Goal: Task Accomplishment & Management: Manage account settings

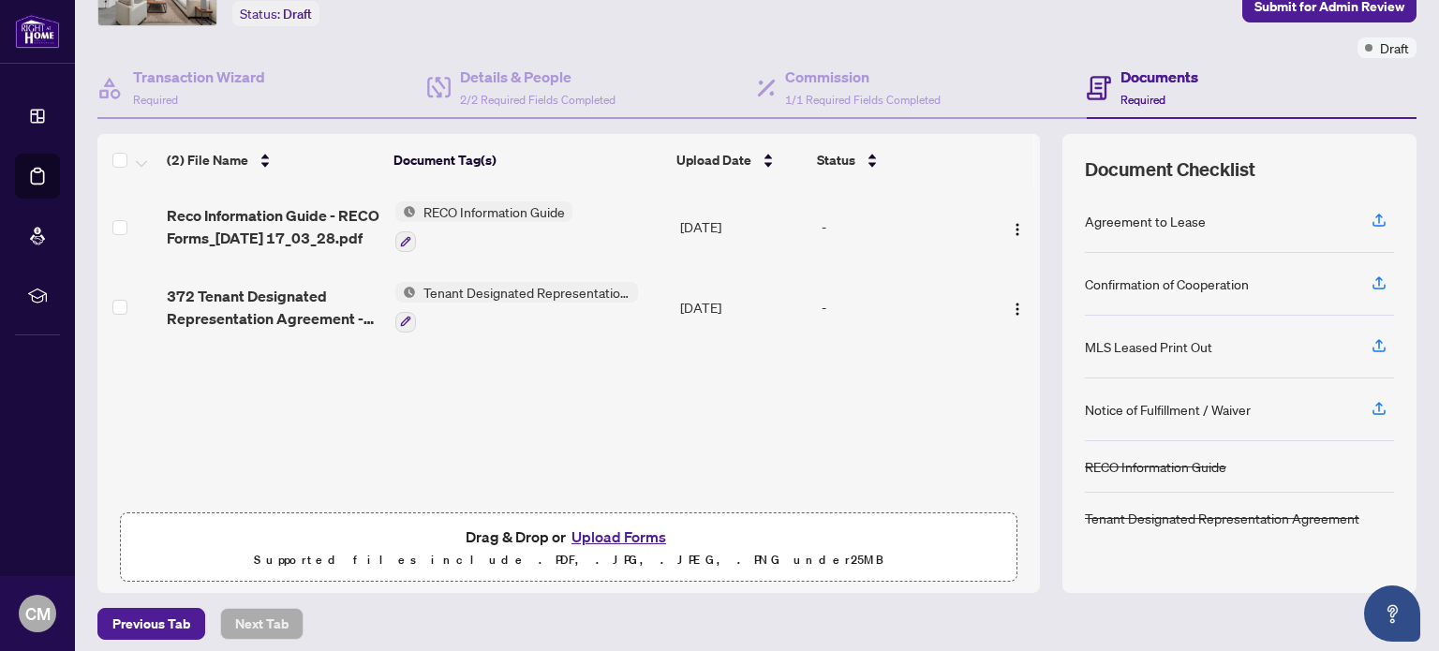
scroll to position [128, 0]
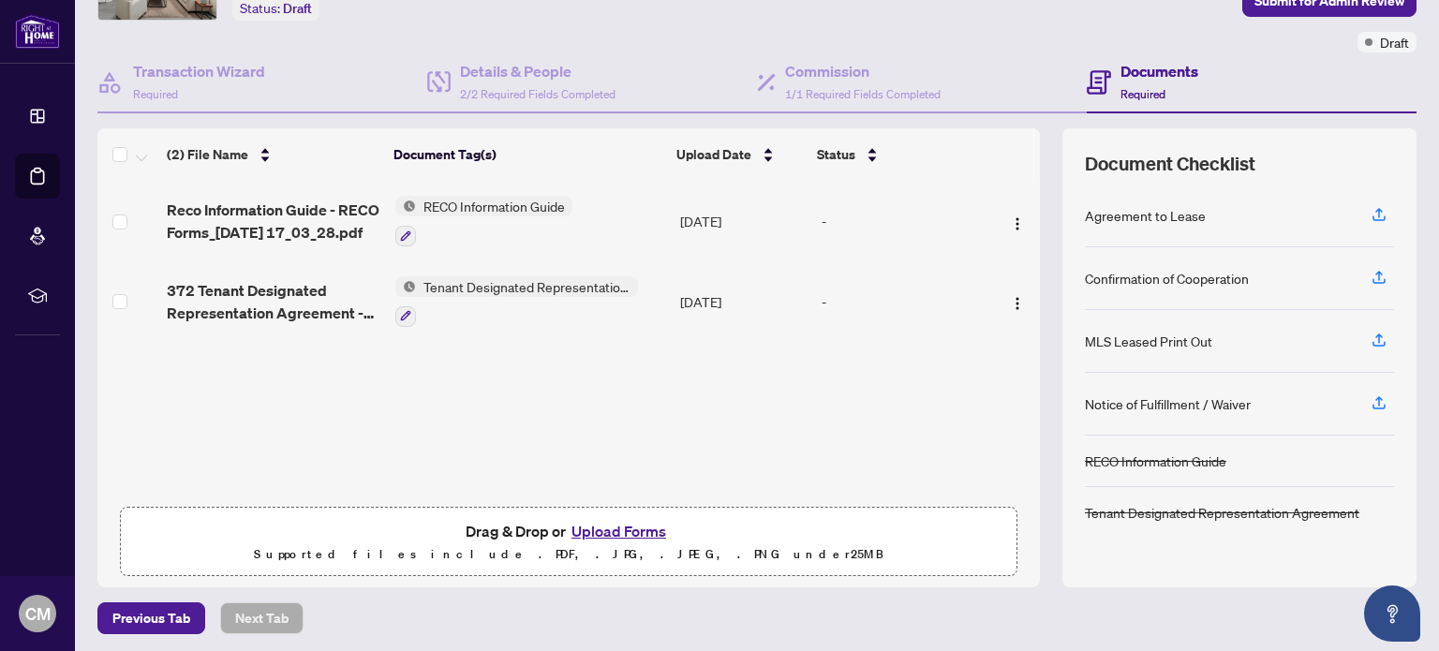
click at [616, 528] on button "Upload Forms" at bounding box center [619, 531] width 106 height 24
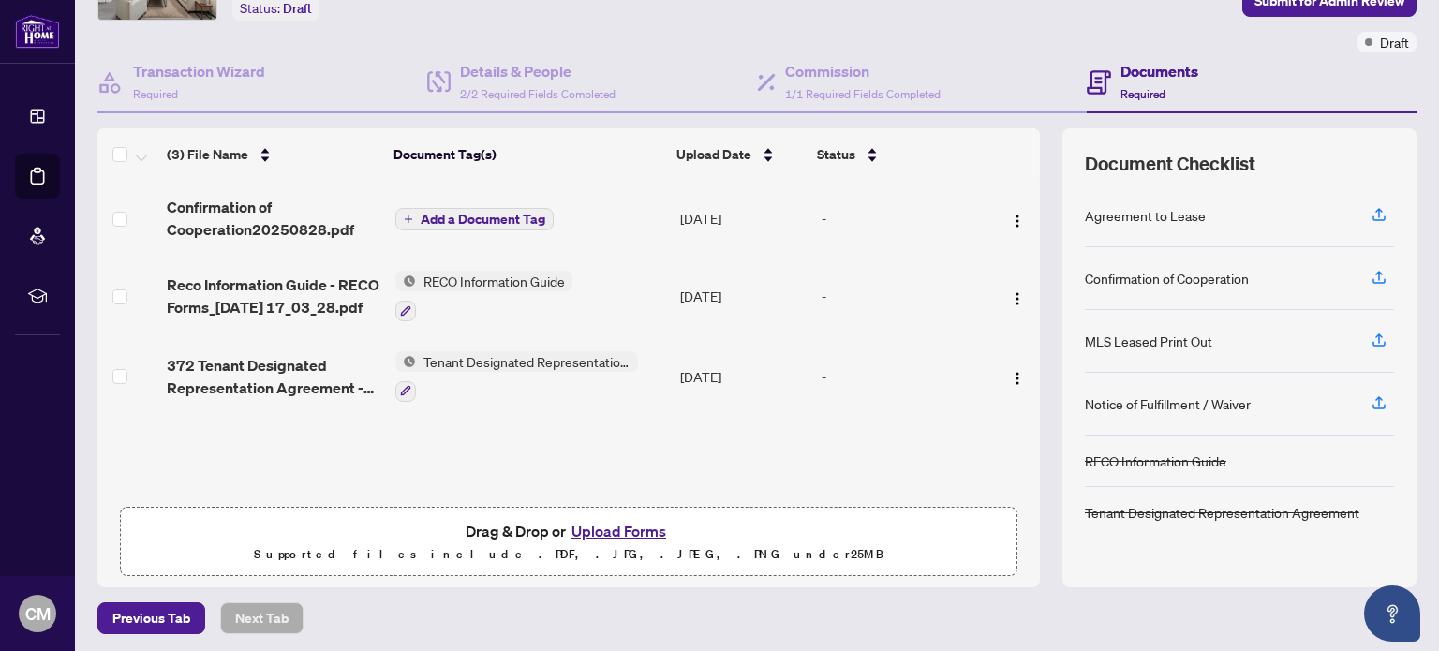
click at [469, 215] on span "Add a Document Tag" at bounding box center [483, 219] width 125 height 13
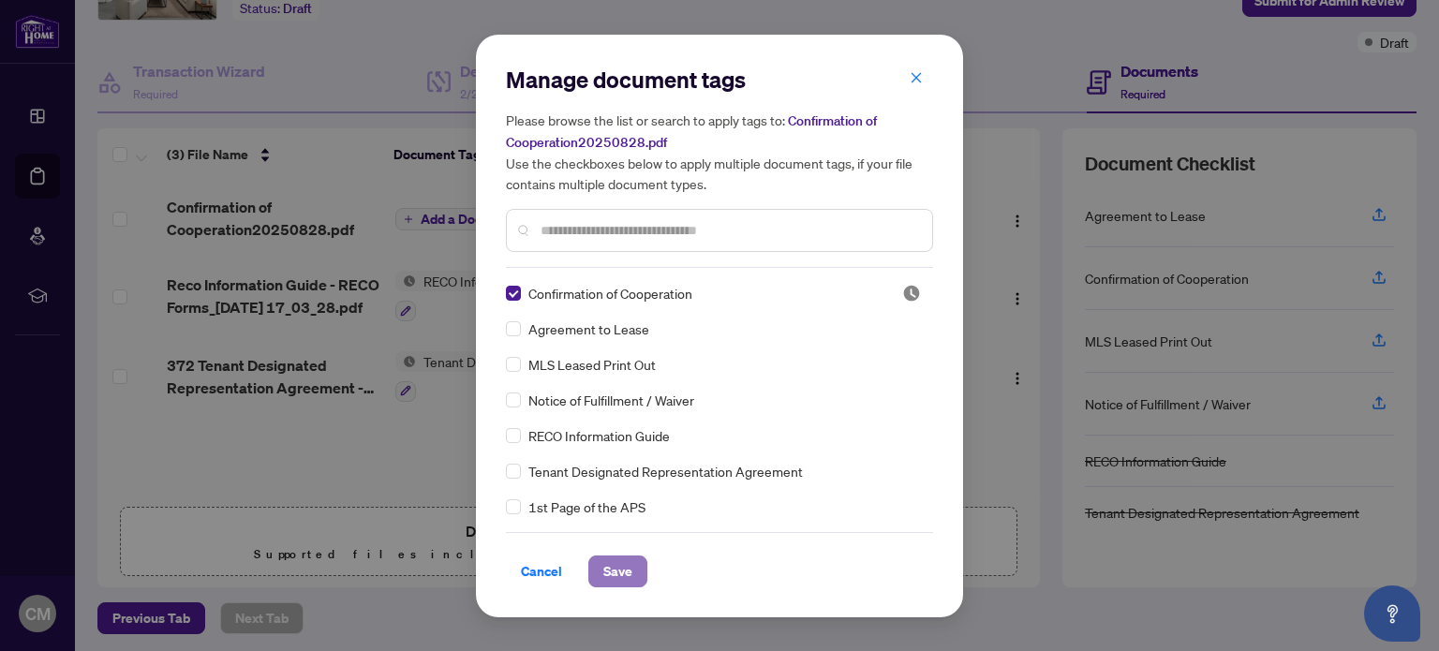
click at [624, 569] on span "Save" at bounding box center [617, 571] width 29 height 30
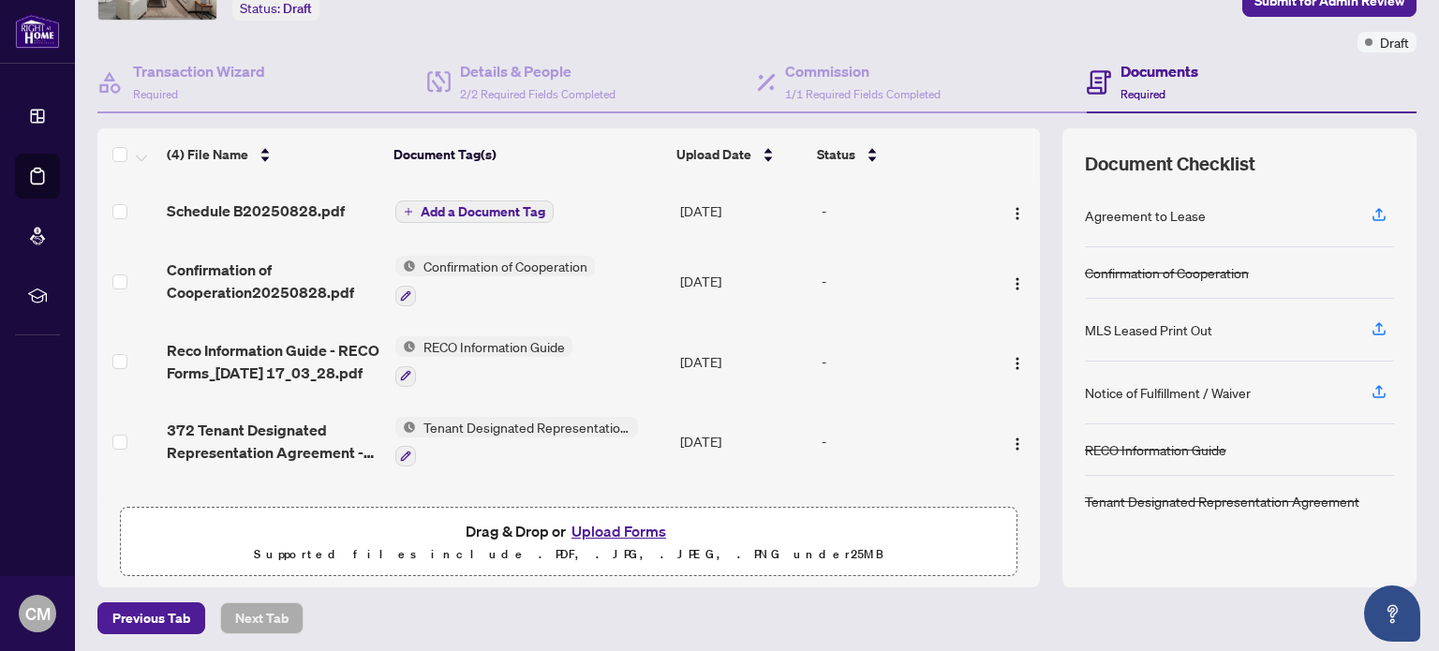
click at [473, 207] on span "Add a Document Tag" at bounding box center [483, 211] width 125 height 13
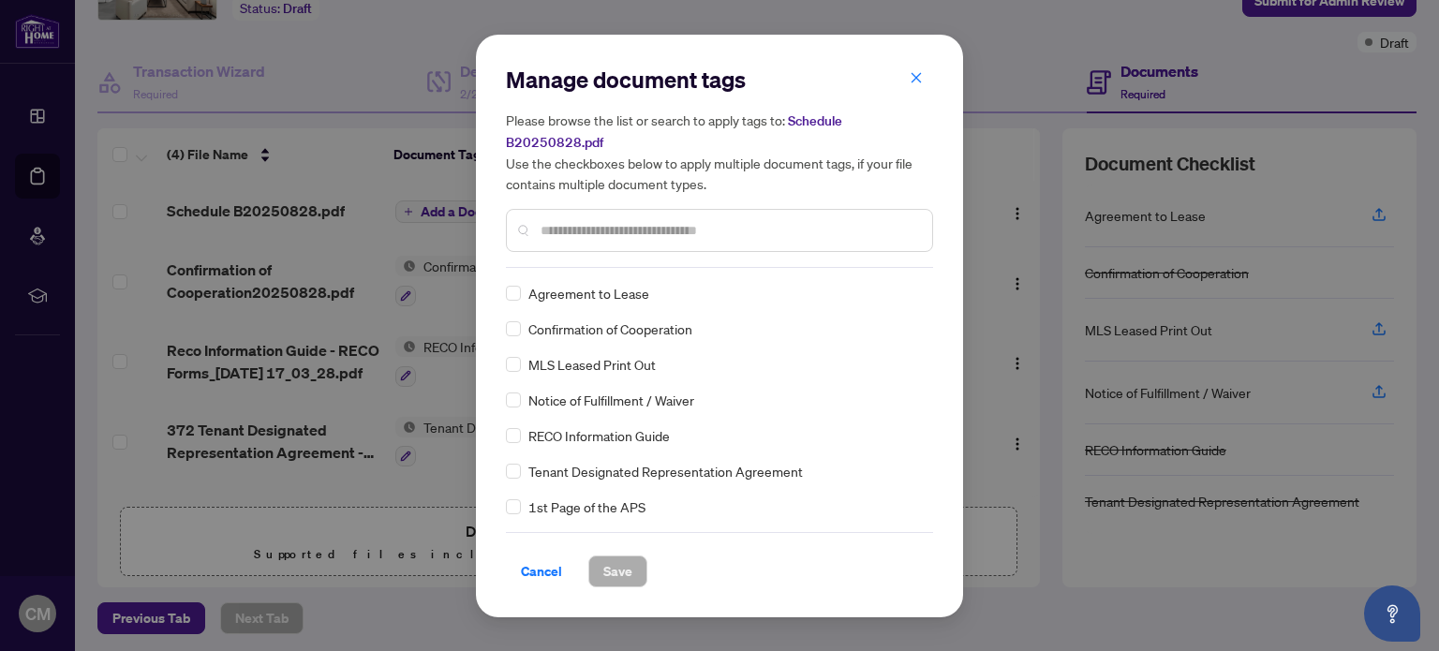
click at [545, 224] on input "text" at bounding box center [729, 230] width 377 height 21
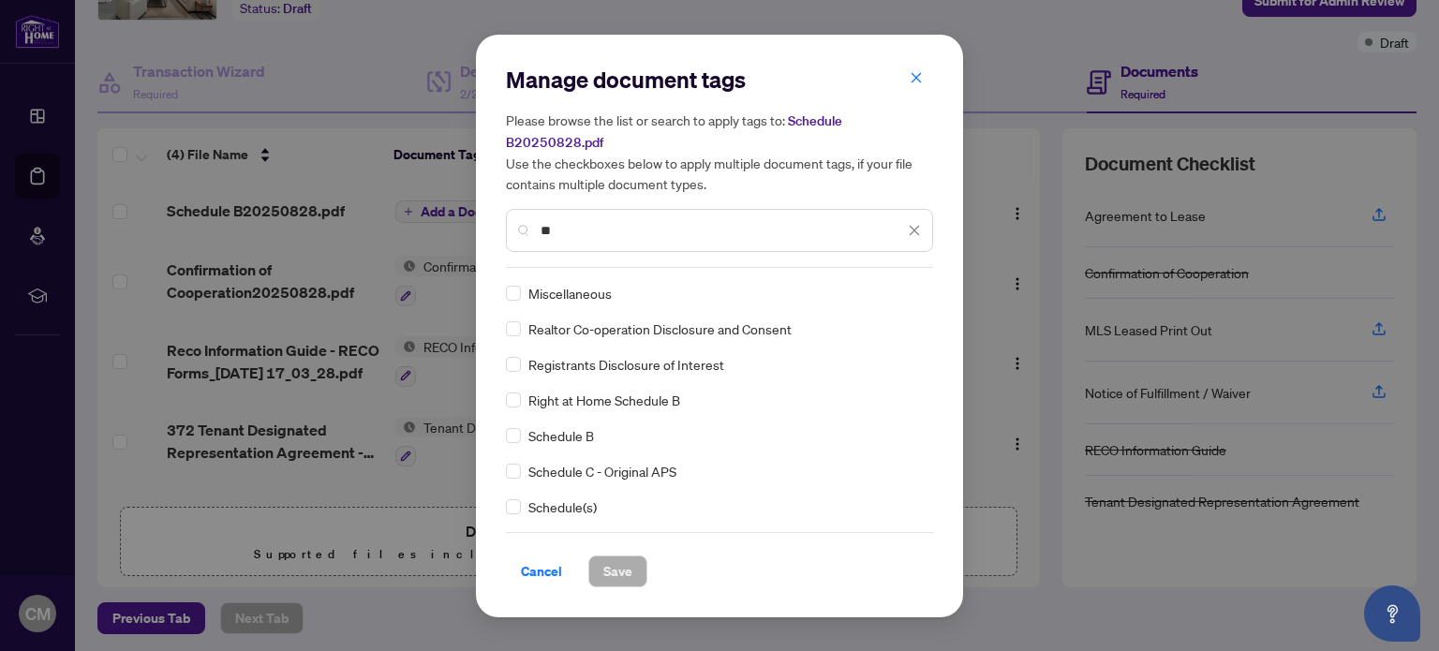
type input "**"
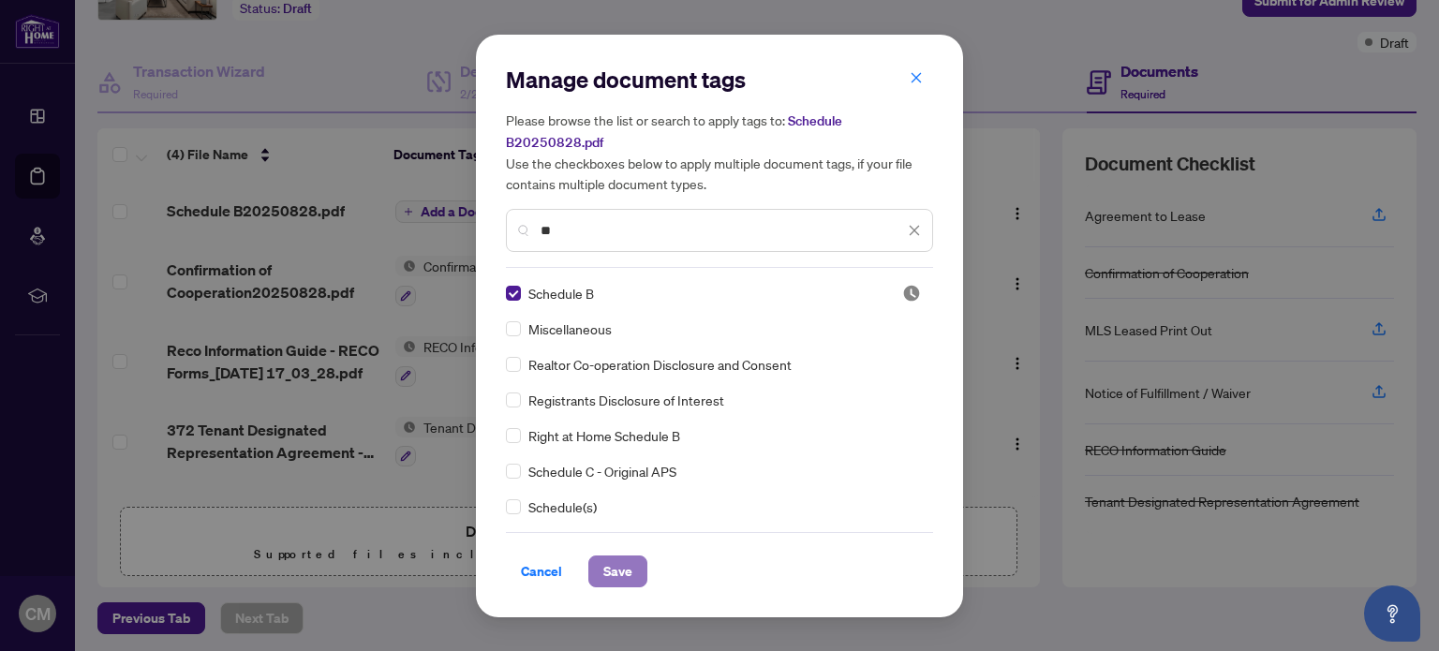
click at [625, 565] on span "Save" at bounding box center [617, 571] width 29 height 30
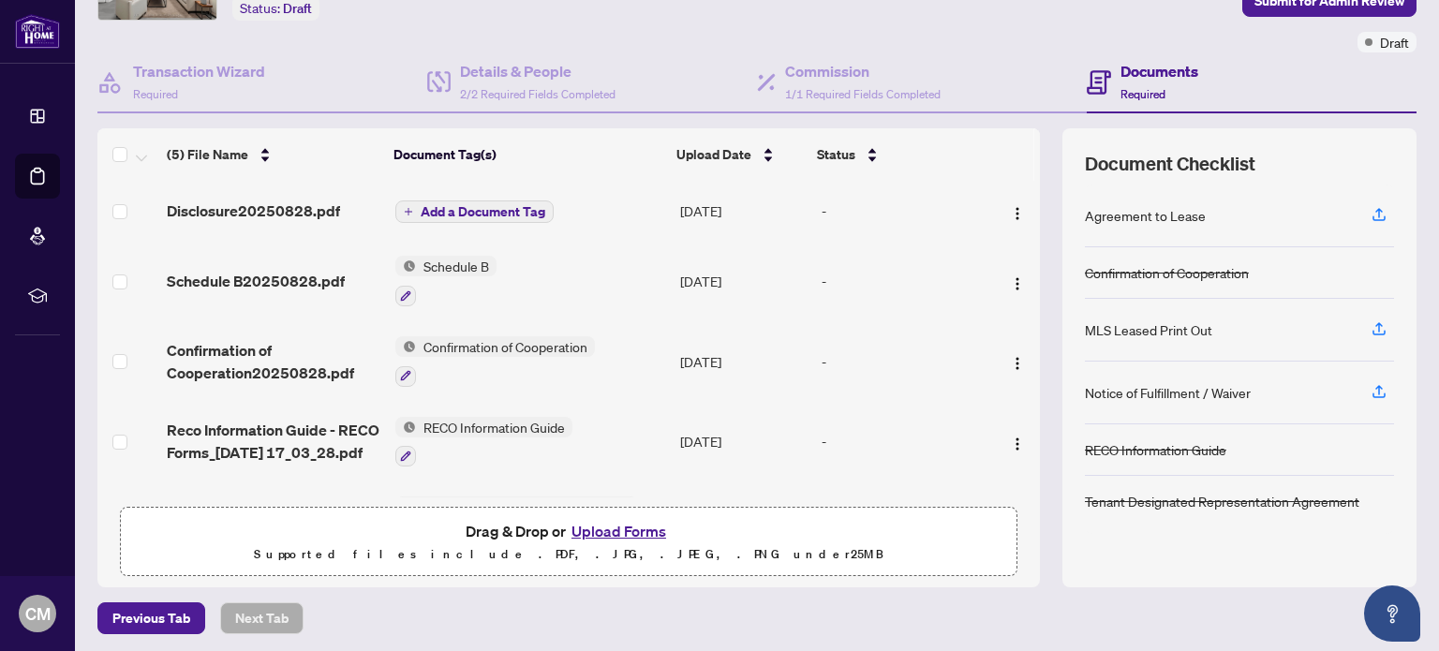
click at [482, 205] on span "Add a Document Tag" at bounding box center [483, 211] width 125 height 13
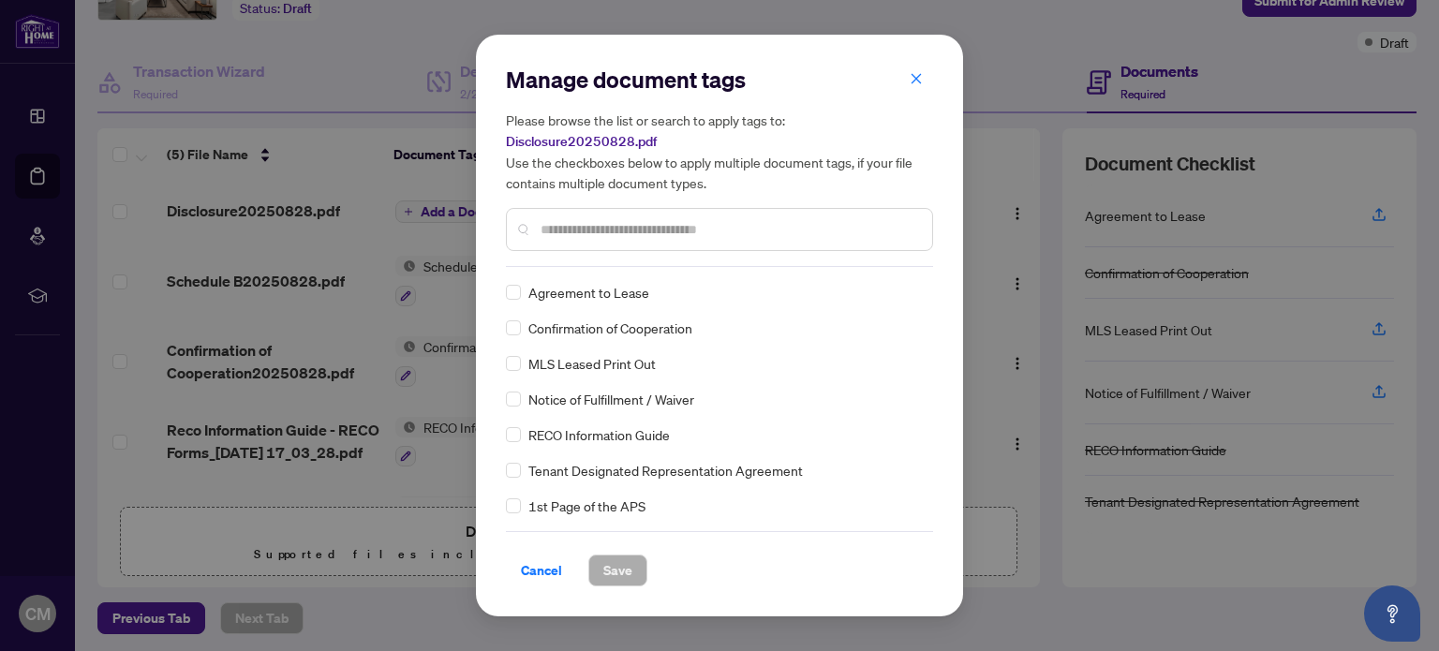
click at [548, 229] on input "text" at bounding box center [729, 229] width 377 height 21
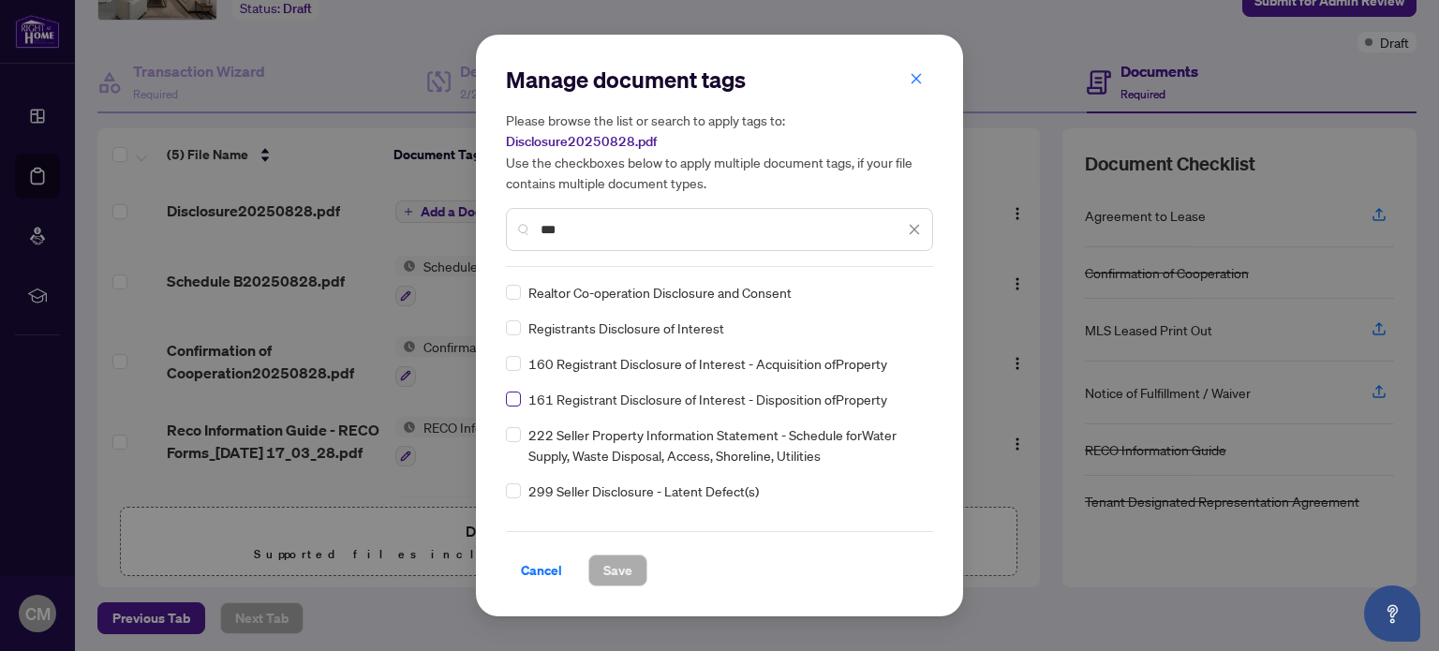
type input "***"
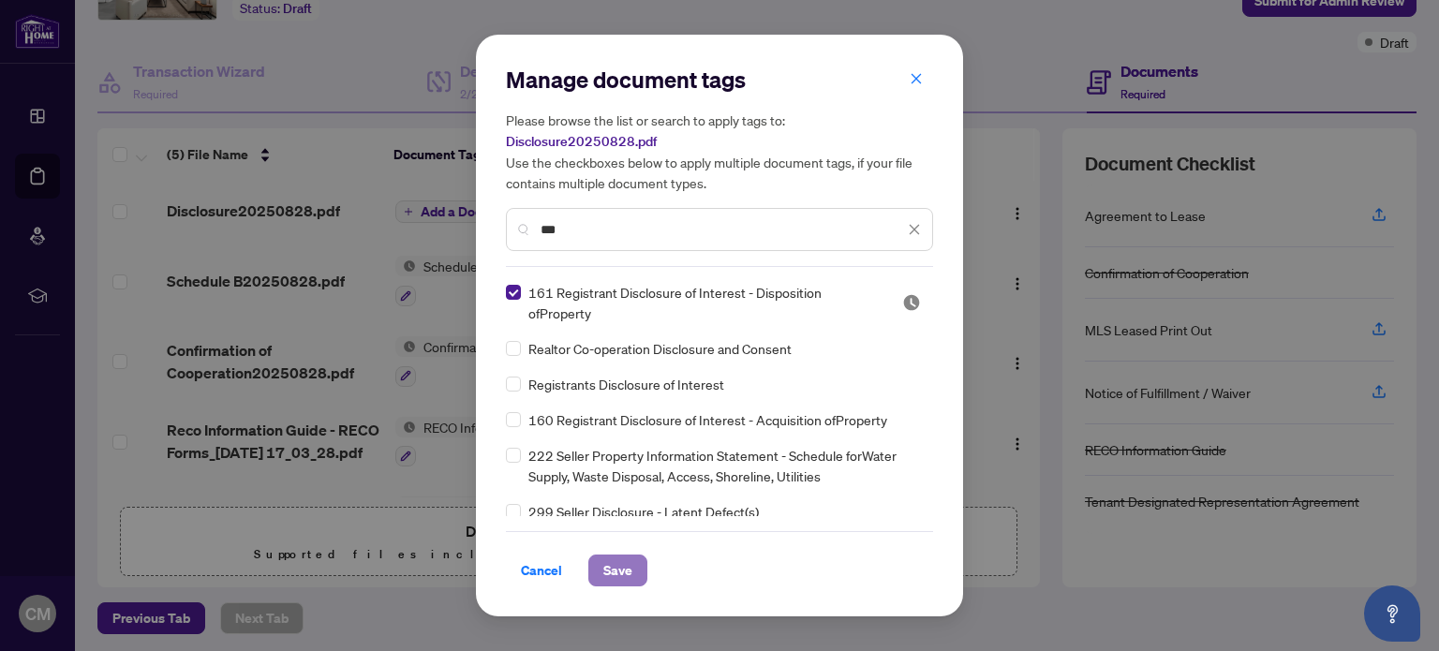
click at [622, 572] on span "Save" at bounding box center [617, 571] width 29 height 30
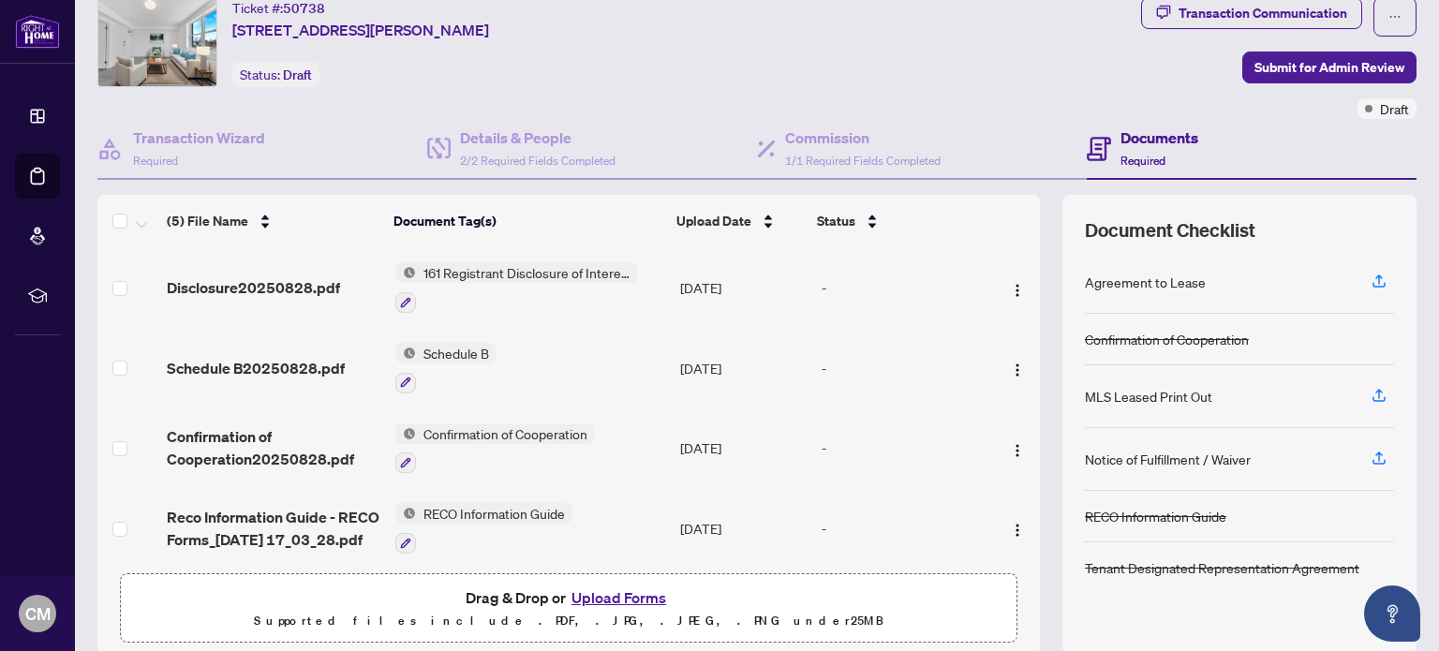
scroll to position [0, 0]
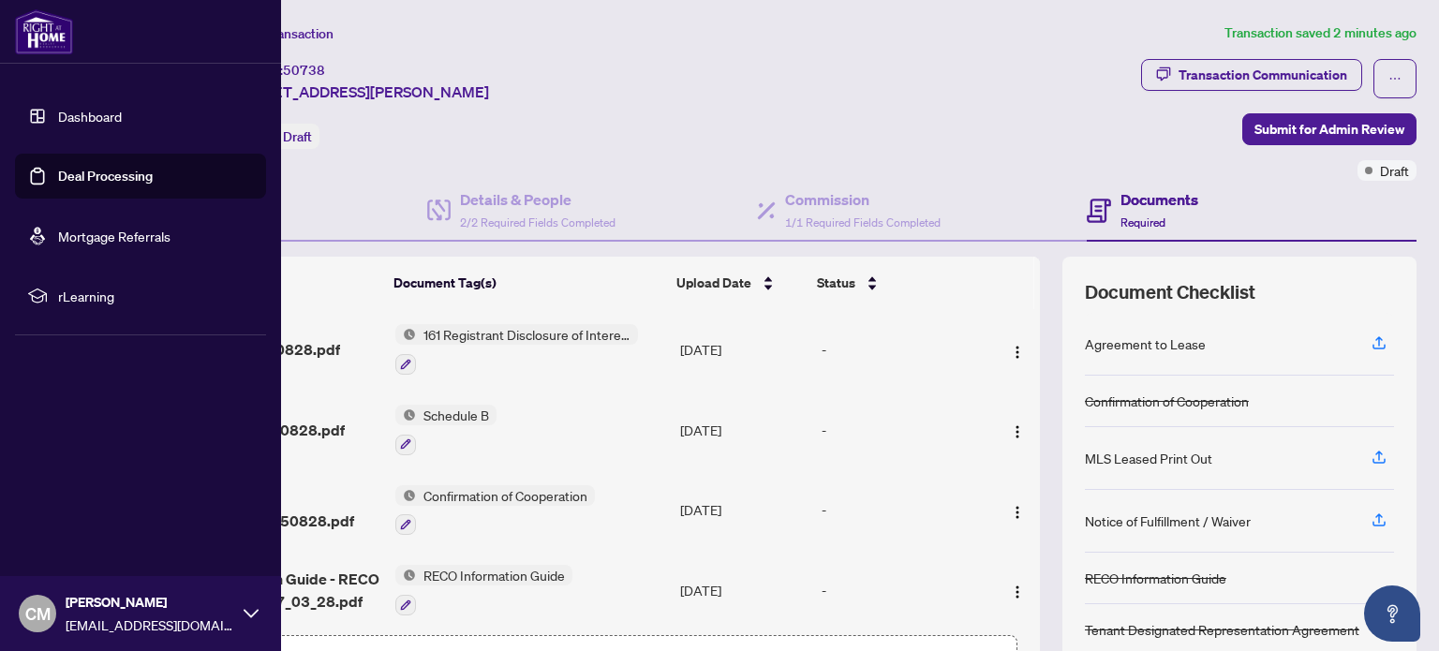
click at [58, 175] on link "Deal Processing" at bounding box center [105, 176] width 95 height 17
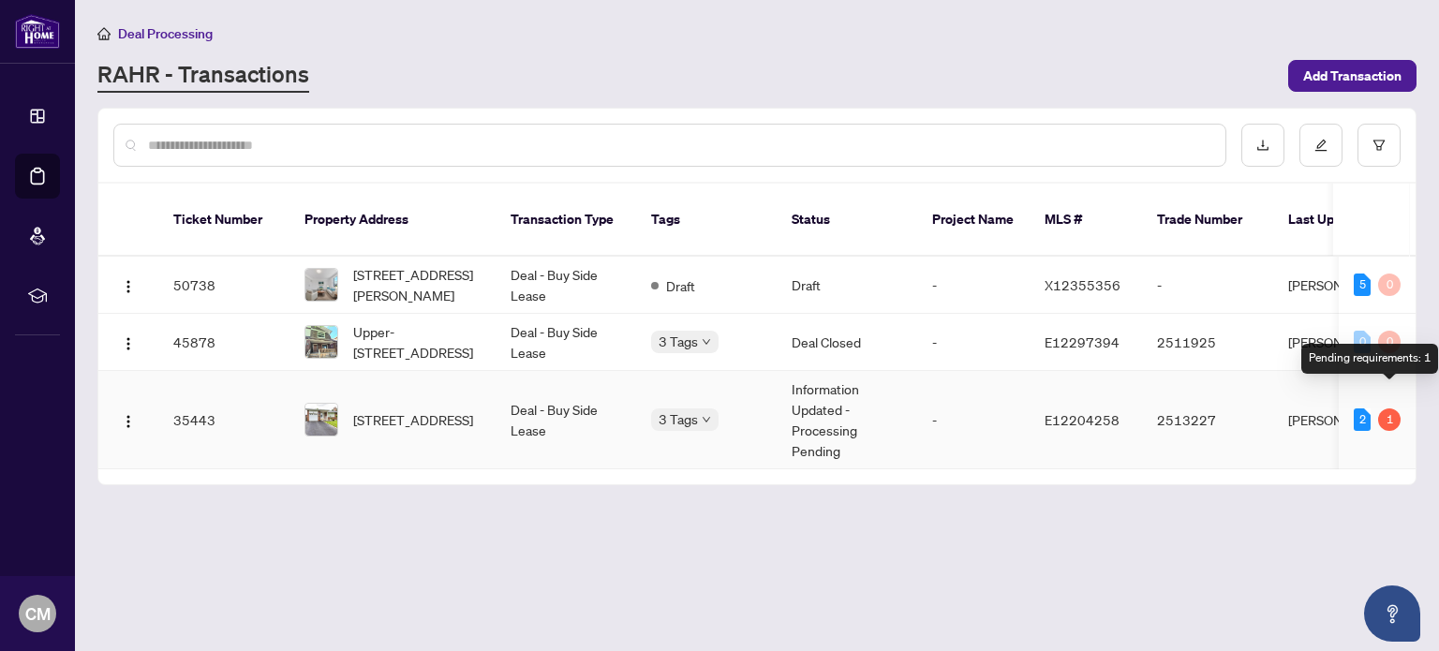
click at [1386, 408] on div "1" at bounding box center [1389, 419] width 22 height 22
click at [1365, 408] on div "2" at bounding box center [1362, 419] width 17 height 22
click at [196, 396] on td "35443" at bounding box center [223, 420] width 131 height 98
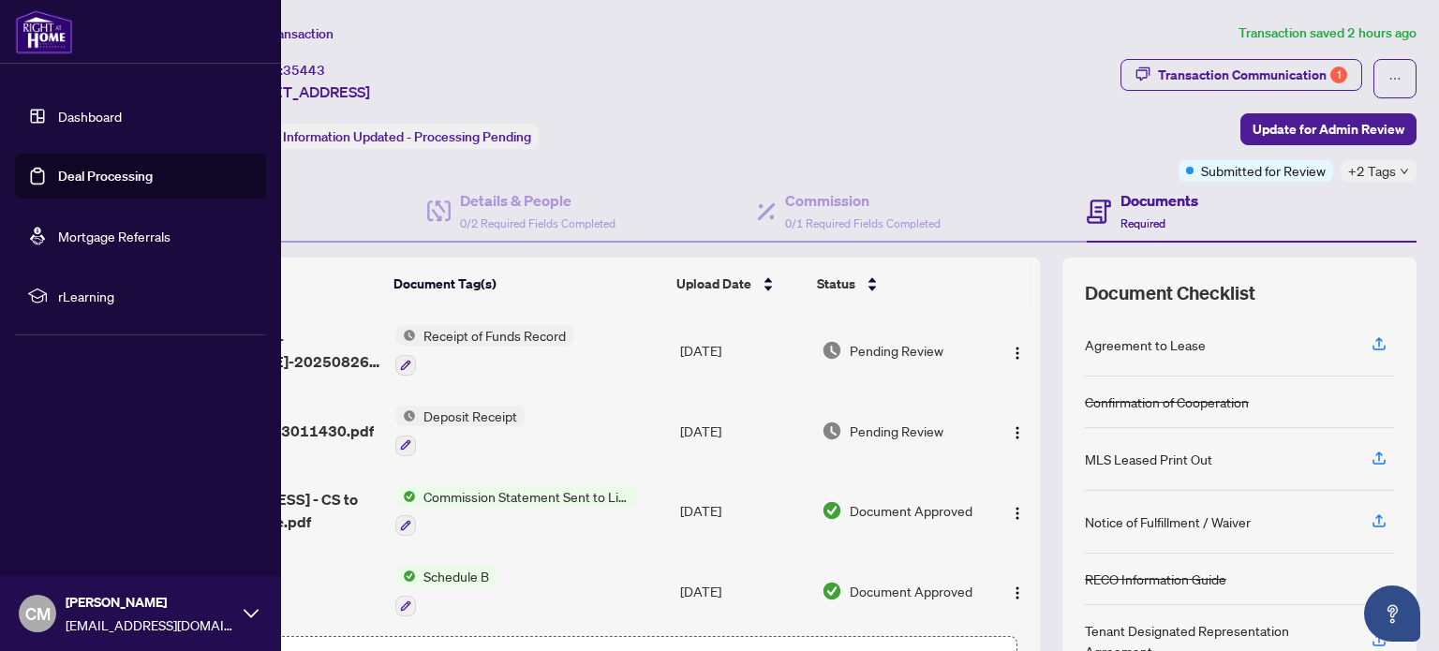
click at [58, 175] on link "Deal Processing" at bounding box center [105, 176] width 95 height 17
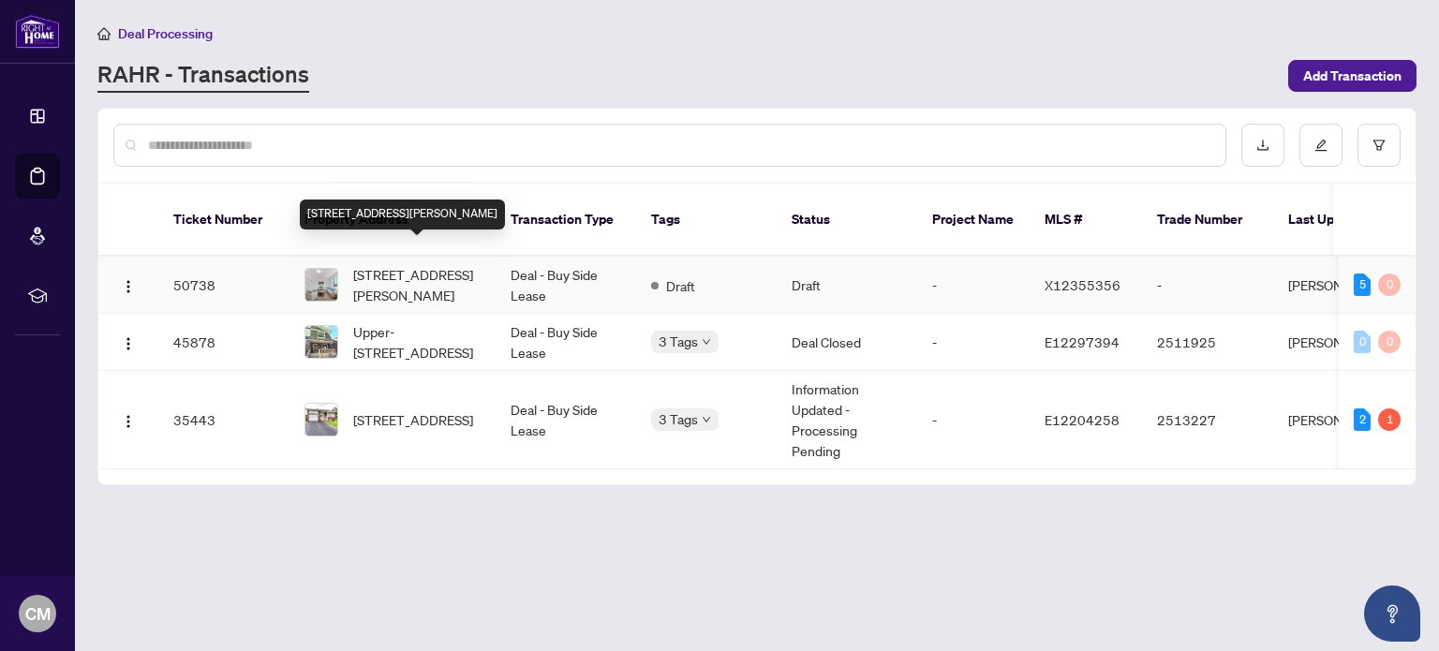
click at [401, 269] on span "[STREET_ADDRESS][PERSON_NAME]" at bounding box center [416, 284] width 127 height 41
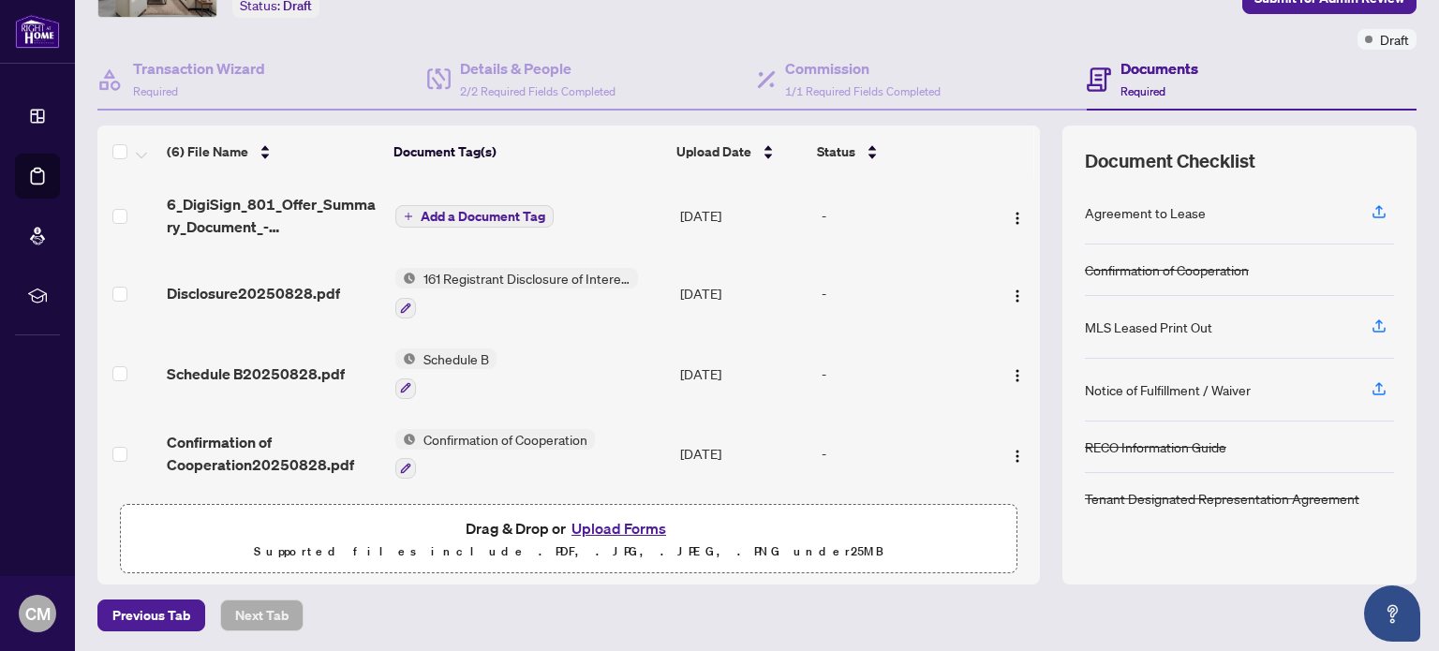
click at [472, 216] on span "Add a Document Tag" at bounding box center [483, 216] width 125 height 13
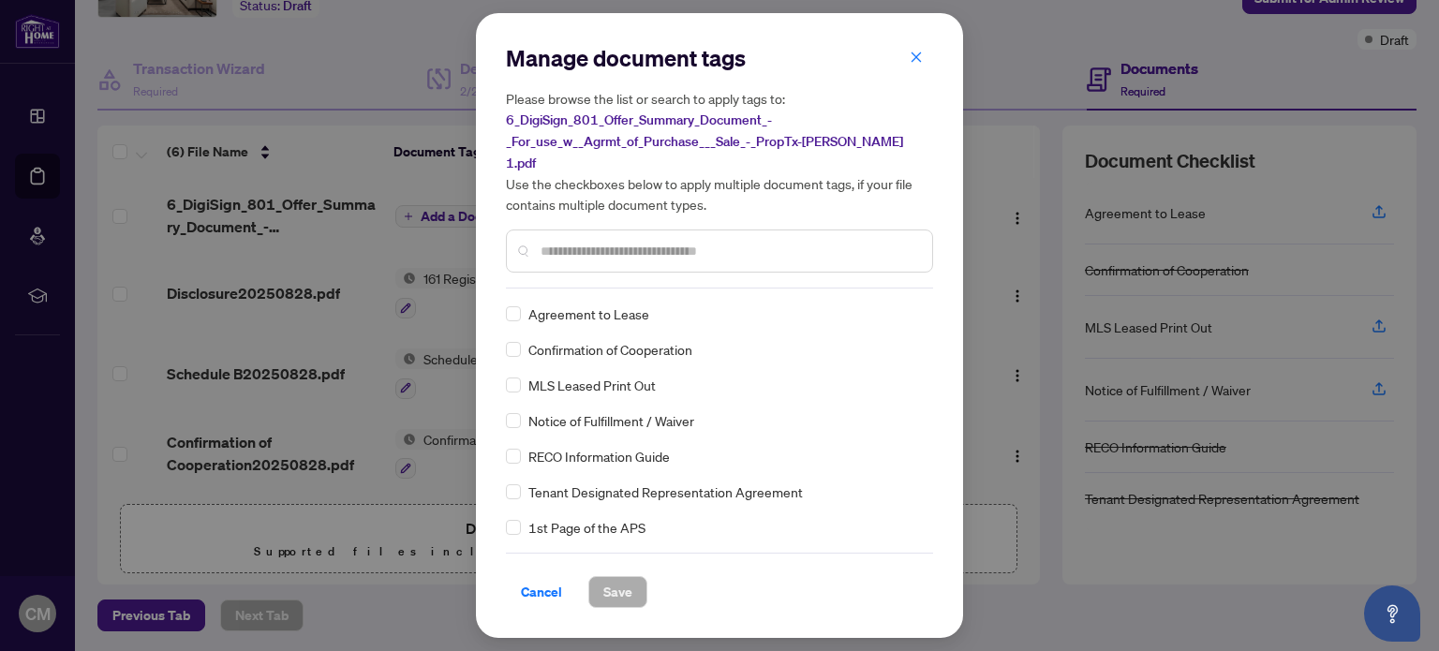
click at [535, 230] on div at bounding box center [719, 251] width 427 height 43
click at [538, 242] on div at bounding box center [719, 251] width 427 height 43
click at [550, 241] on input "text" at bounding box center [729, 251] width 377 height 21
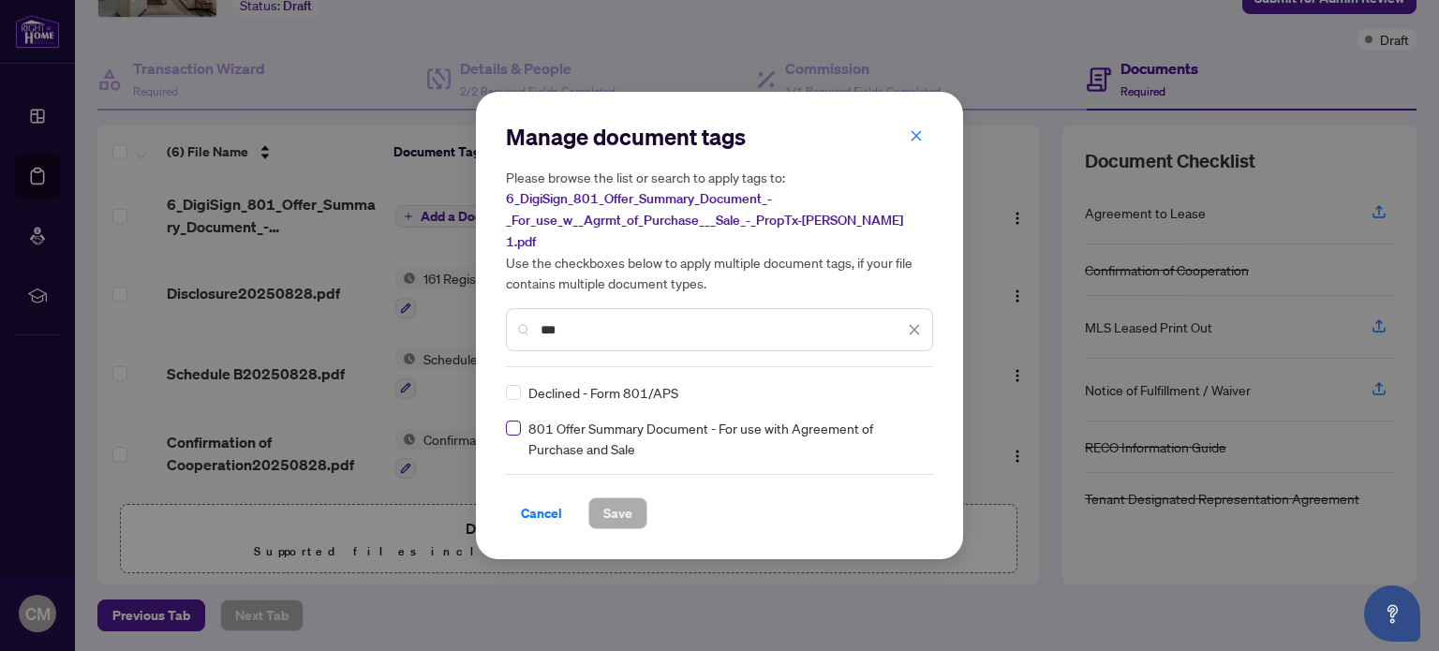
type input "***"
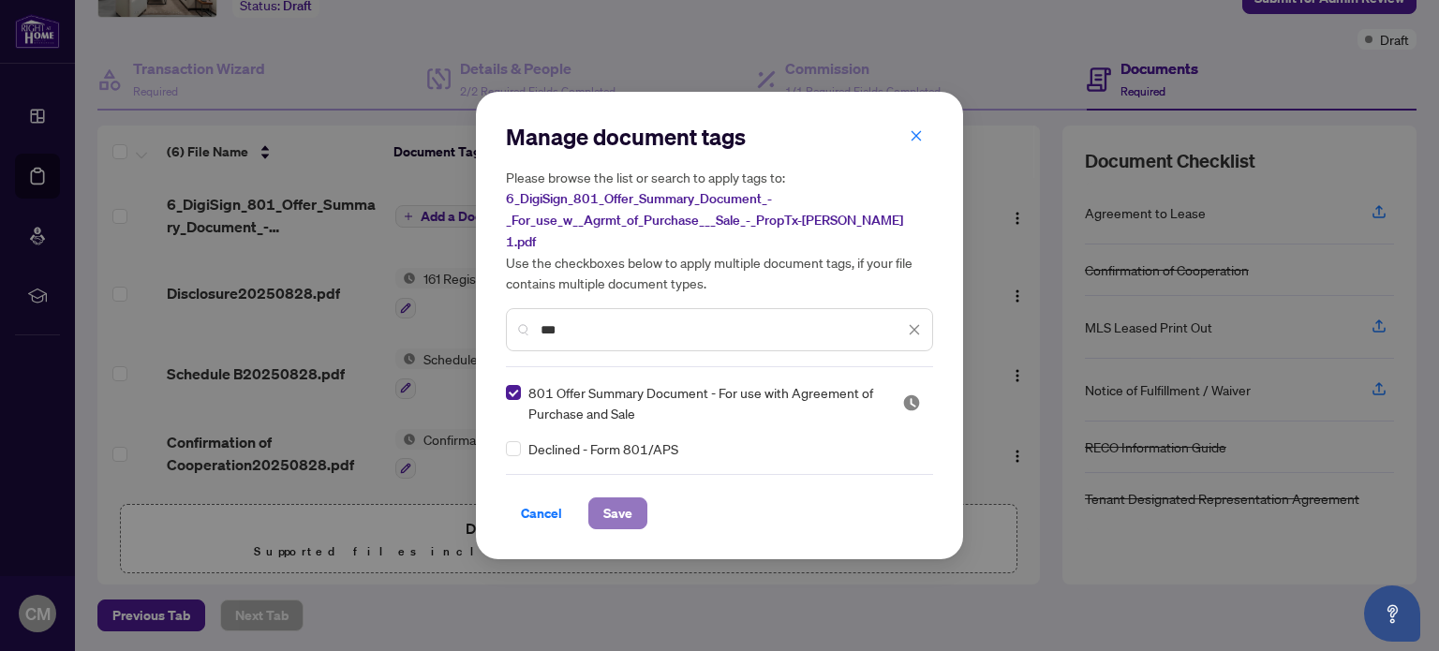
click at [615, 498] on span "Save" at bounding box center [617, 513] width 29 height 30
